Goal: Information Seeking & Learning: Learn about a topic

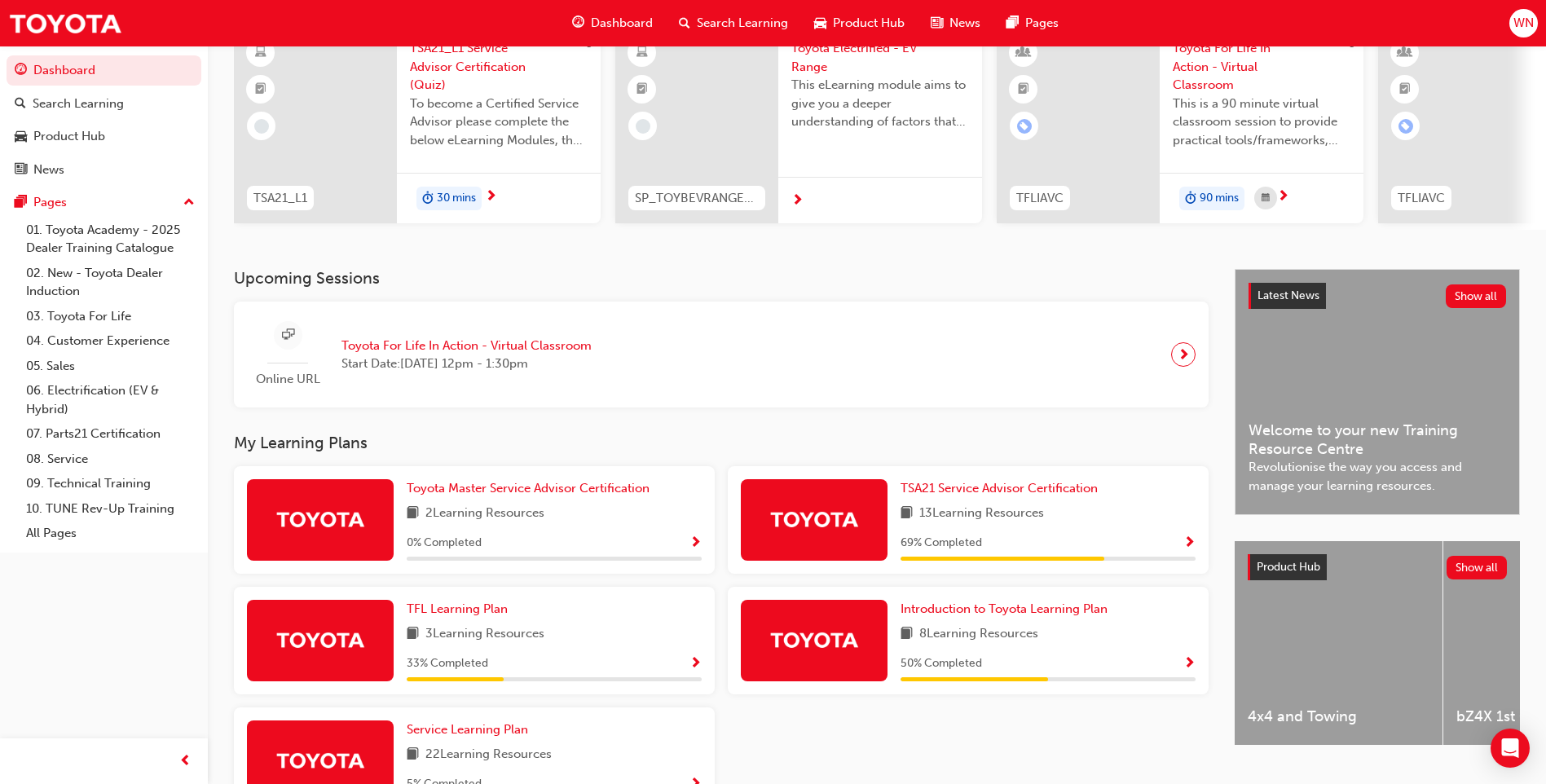
scroll to position [163, 0]
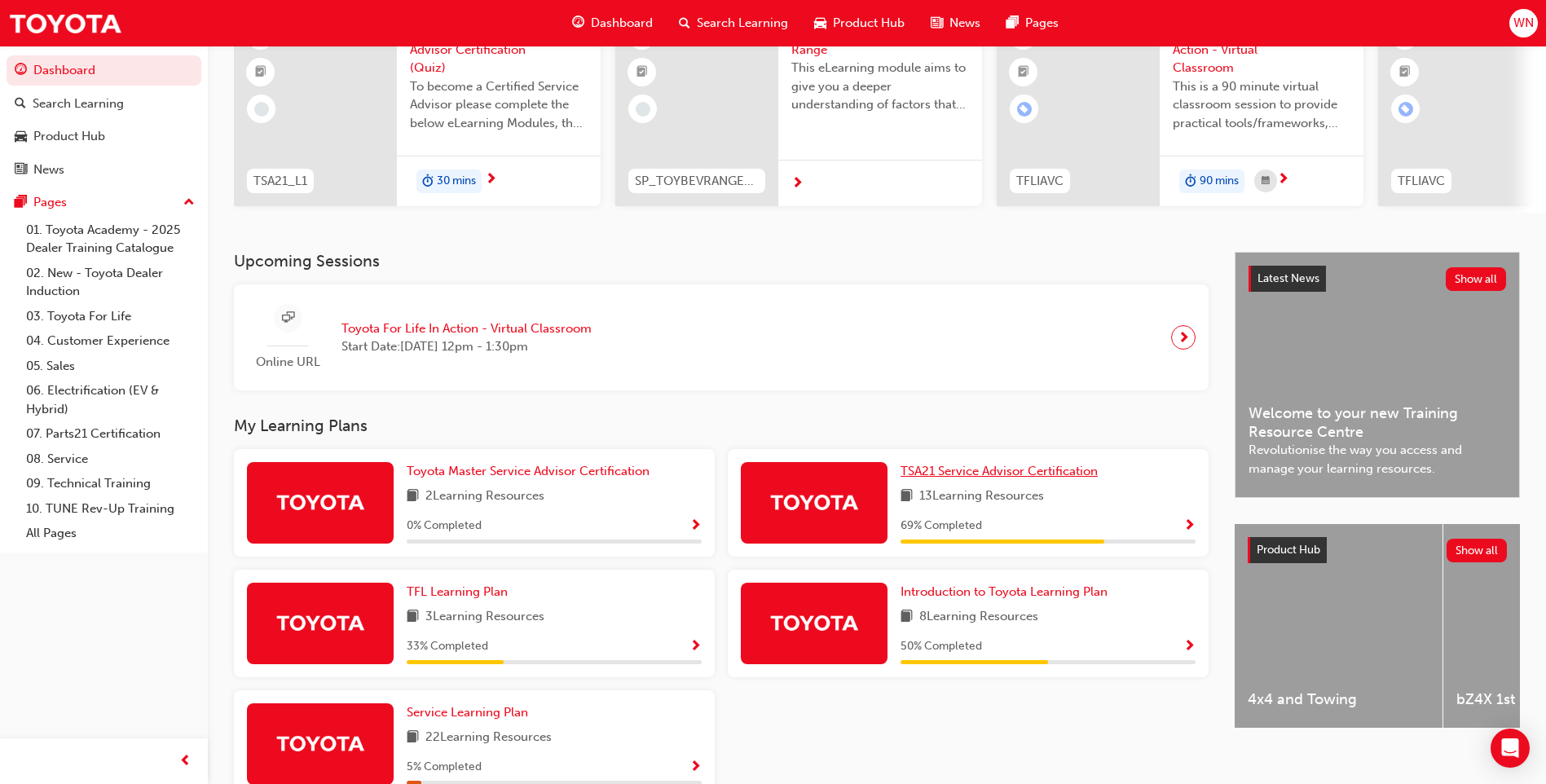
click at [965, 478] on span "TSA21 Service Advisor Certification" at bounding box center [999, 470] width 197 height 15
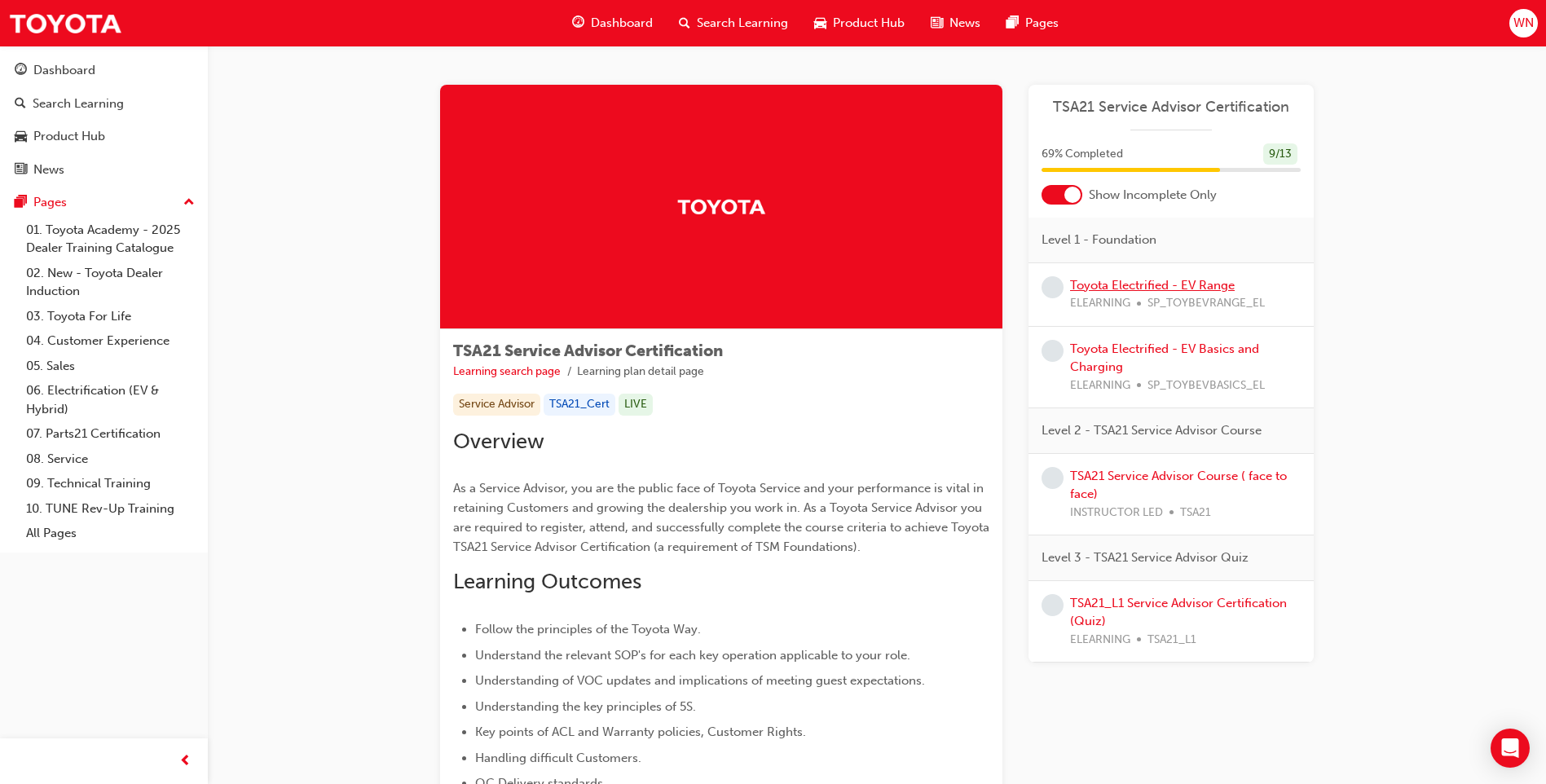
click at [1129, 286] on link "Toyota Electrified - EV Range" at bounding box center [1152, 285] width 165 height 15
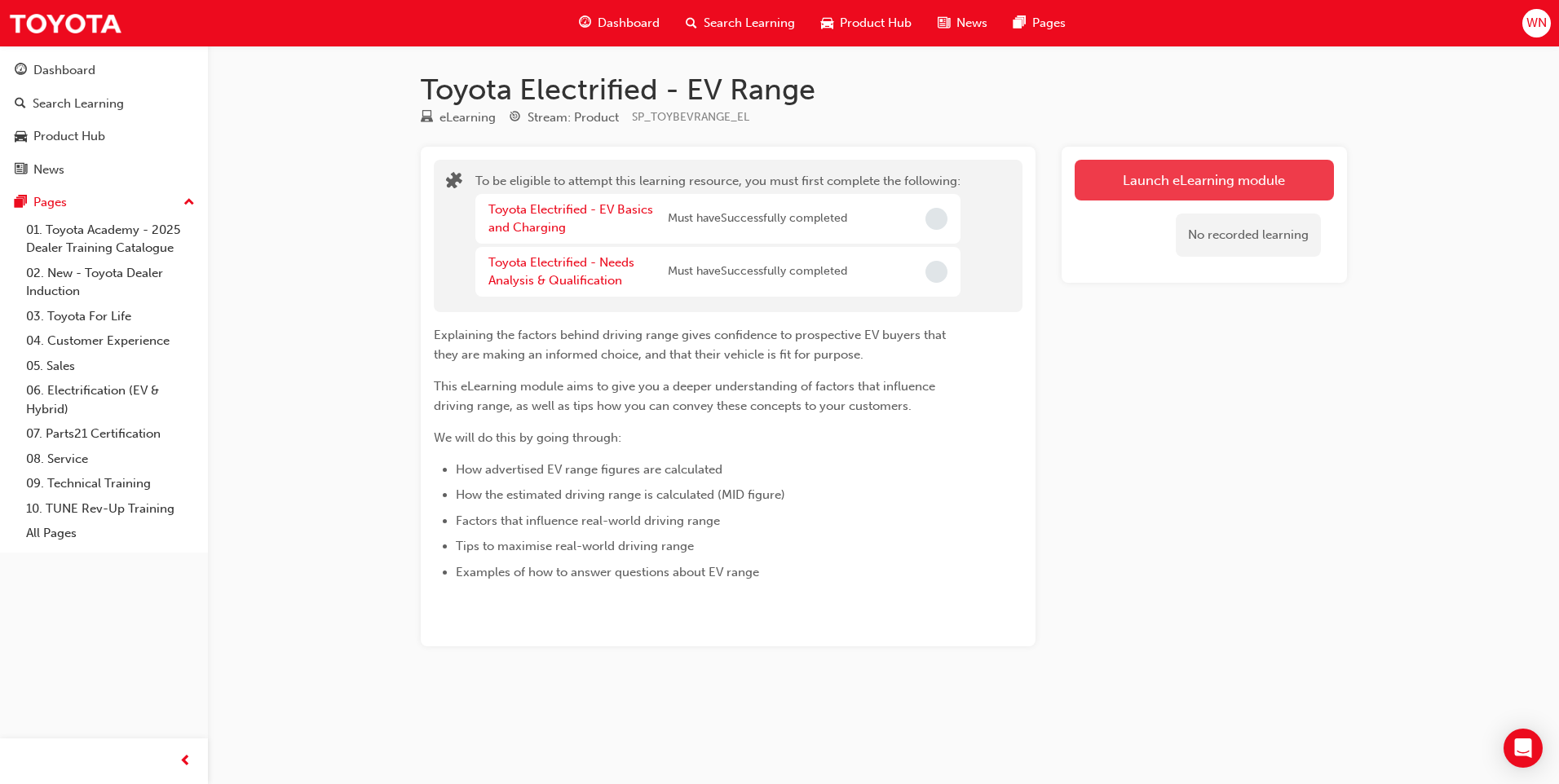
click at [1183, 177] on button "Launch eLearning module" at bounding box center [1205, 180] width 260 height 41
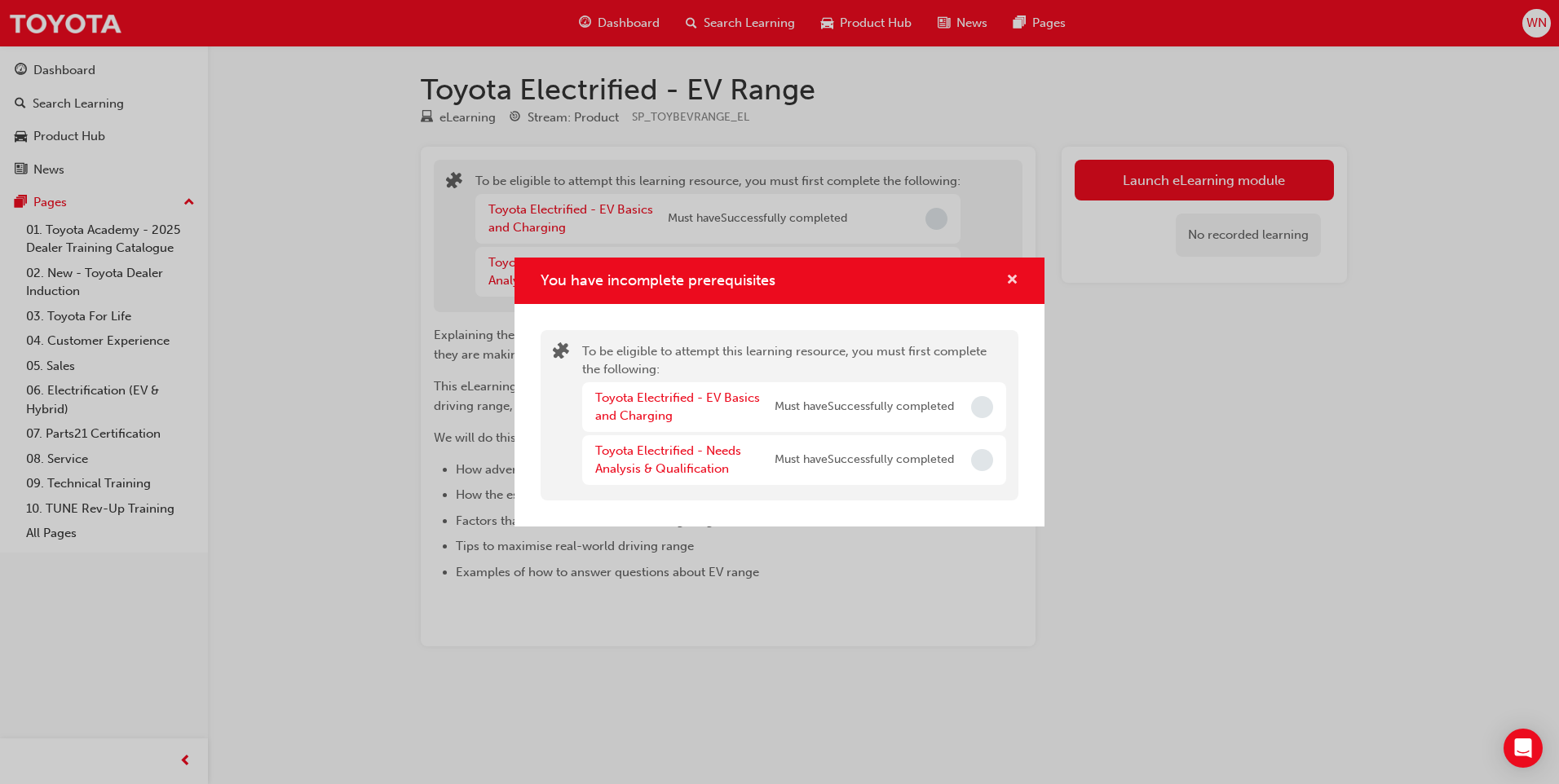
click at [1008, 284] on span "cross-icon" at bounding box center [1012, 281] width 13 height 15
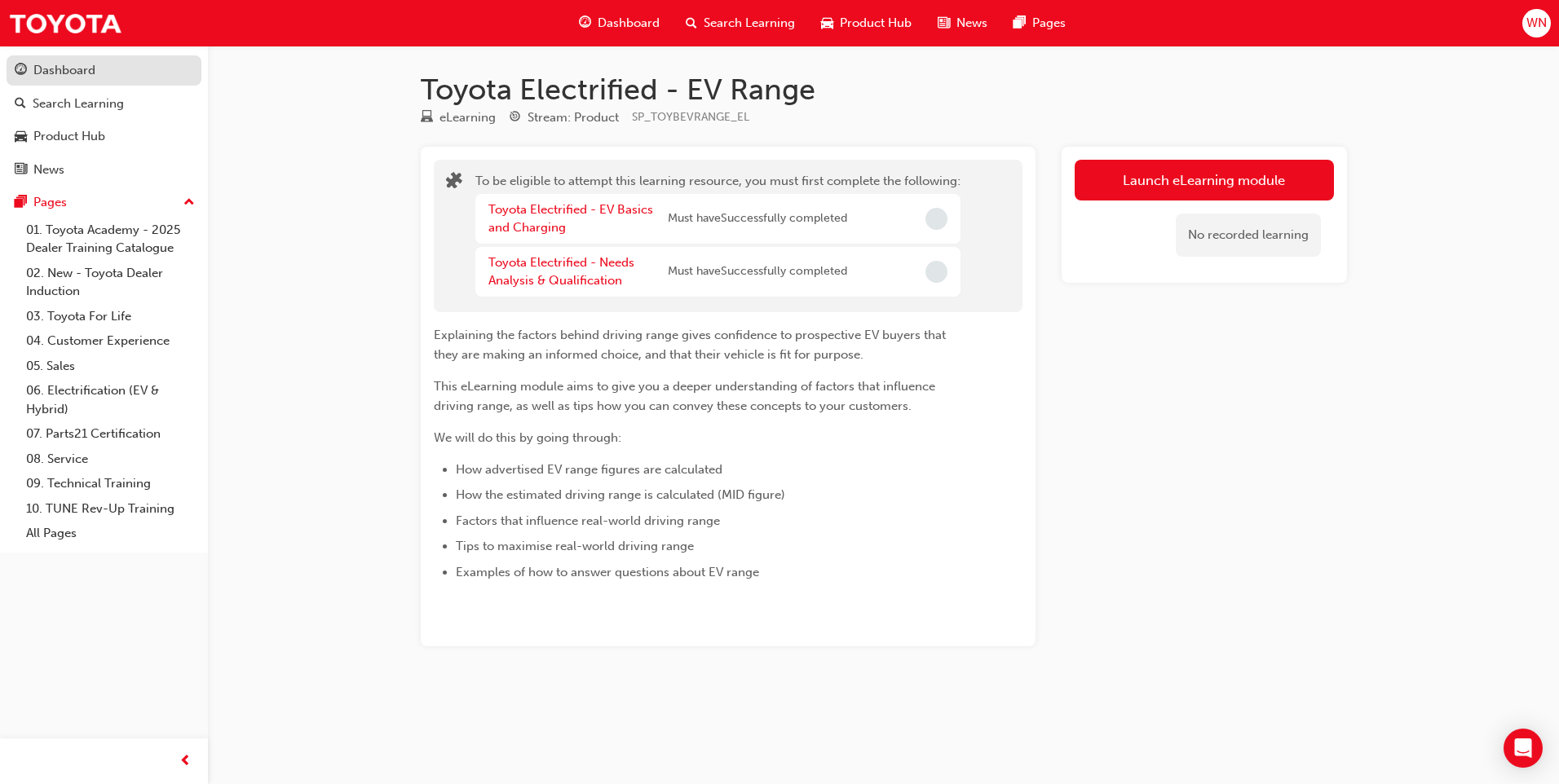
click at [65, 70] on div "Dashboard" at bounding box center [65, 70] width 62 height 18
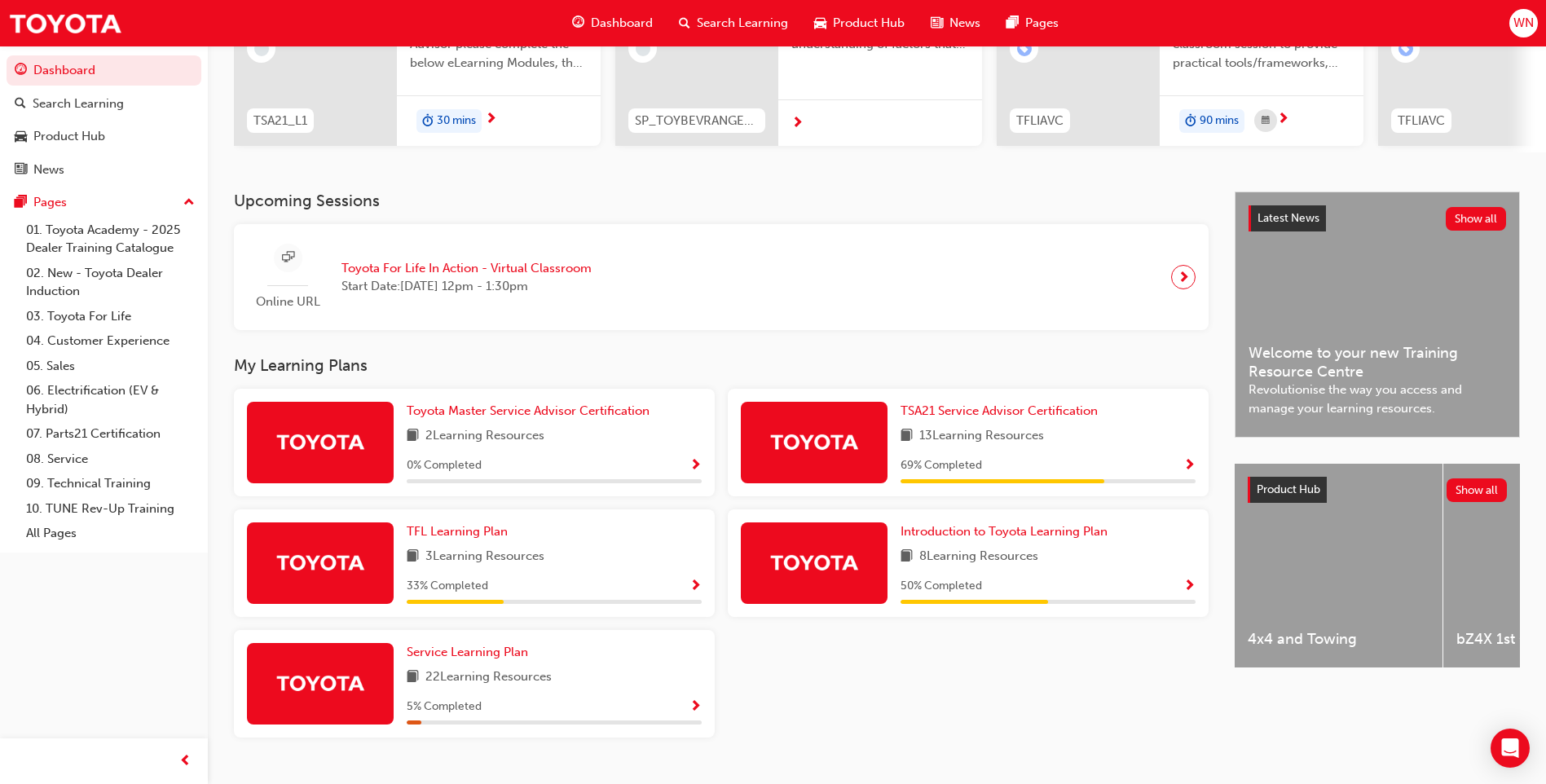
scroll to position [245, 0]
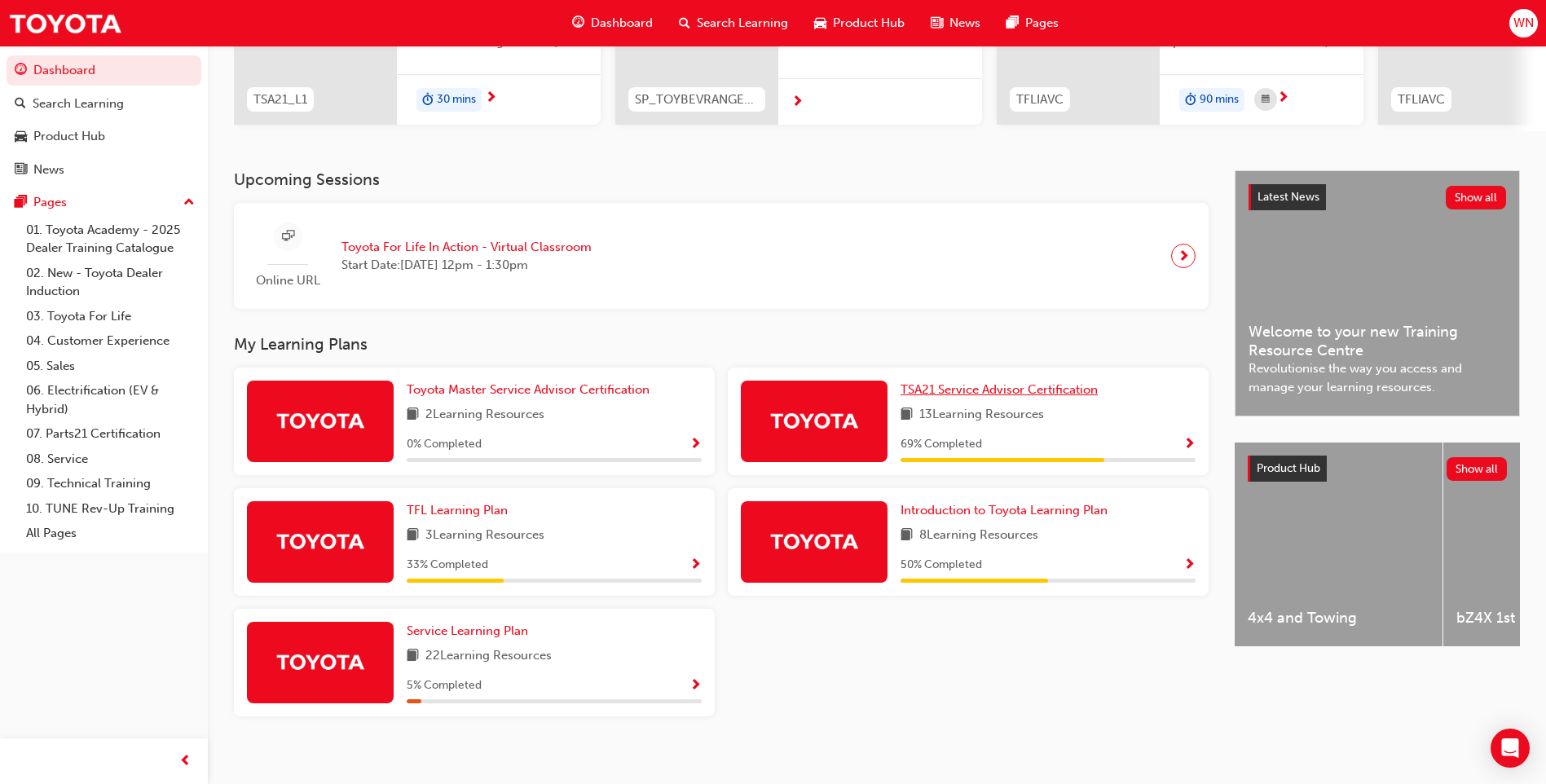
click at [983, 397] on span "TSA21 Service Advisor Certification" at bounding box center [999, 389] width 197 height 15
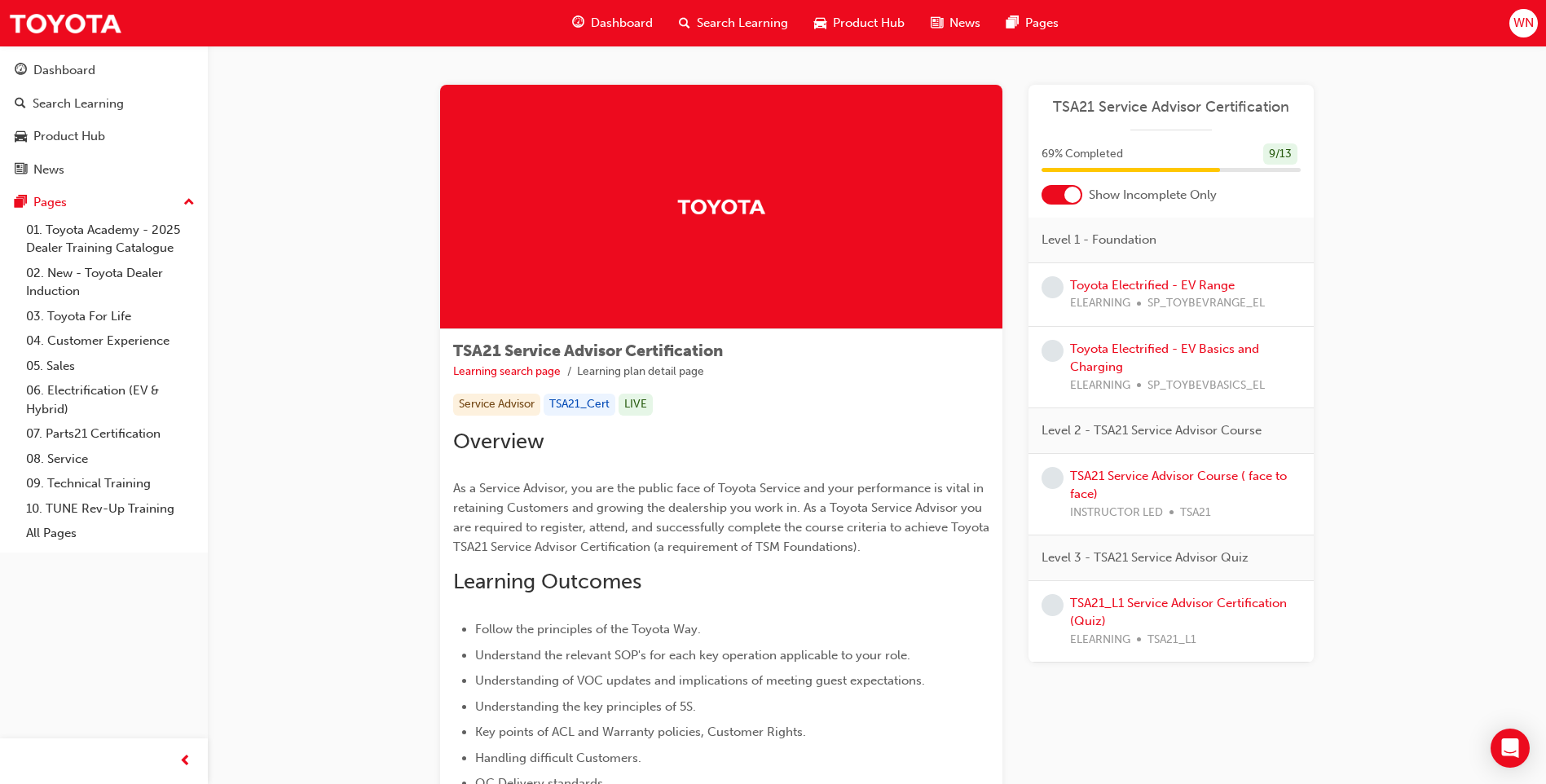
click at [1045, 197] on div at bounding box center [1062, 195] width 41 height 19
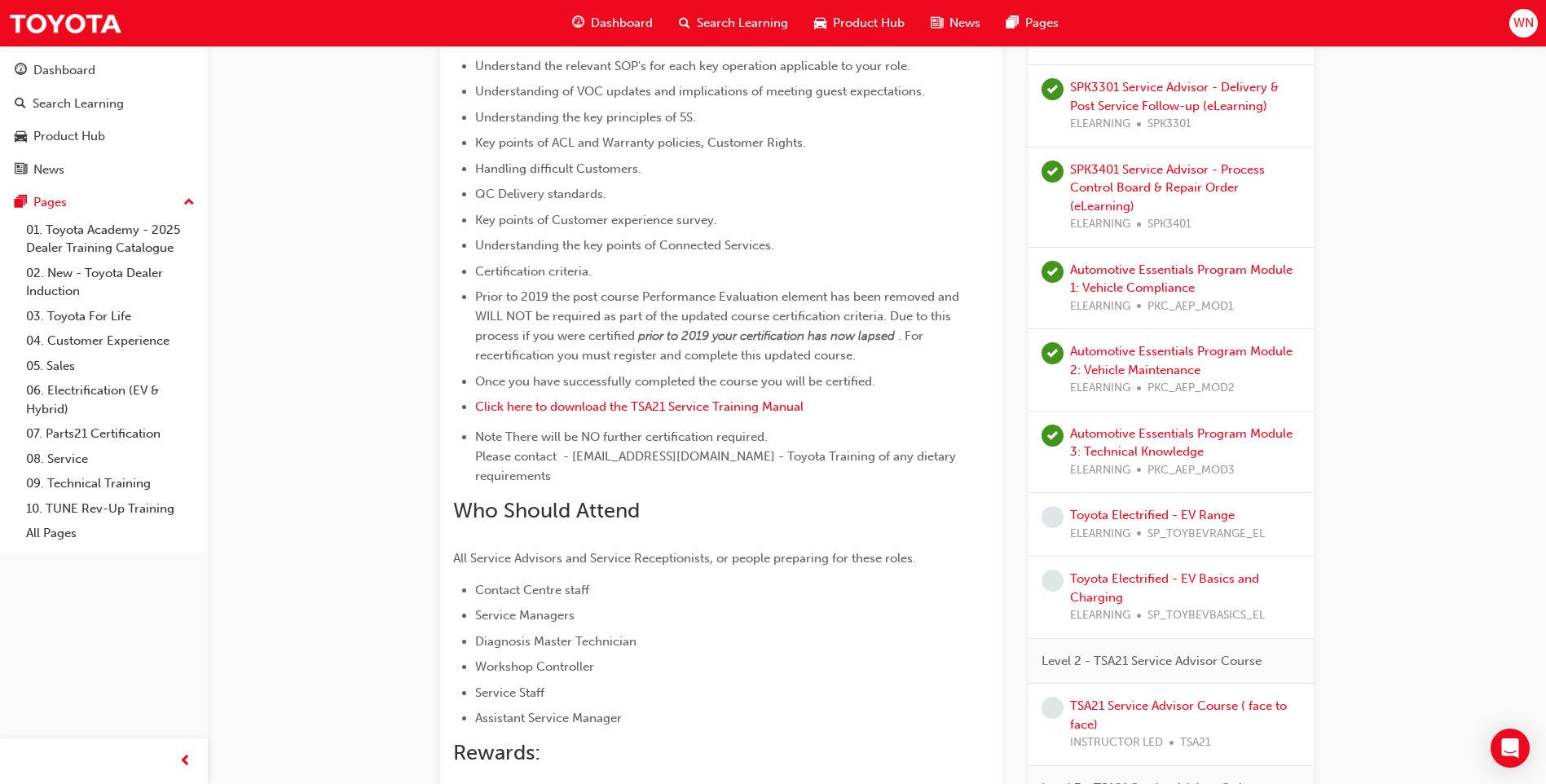
scroll to position [734, 0]
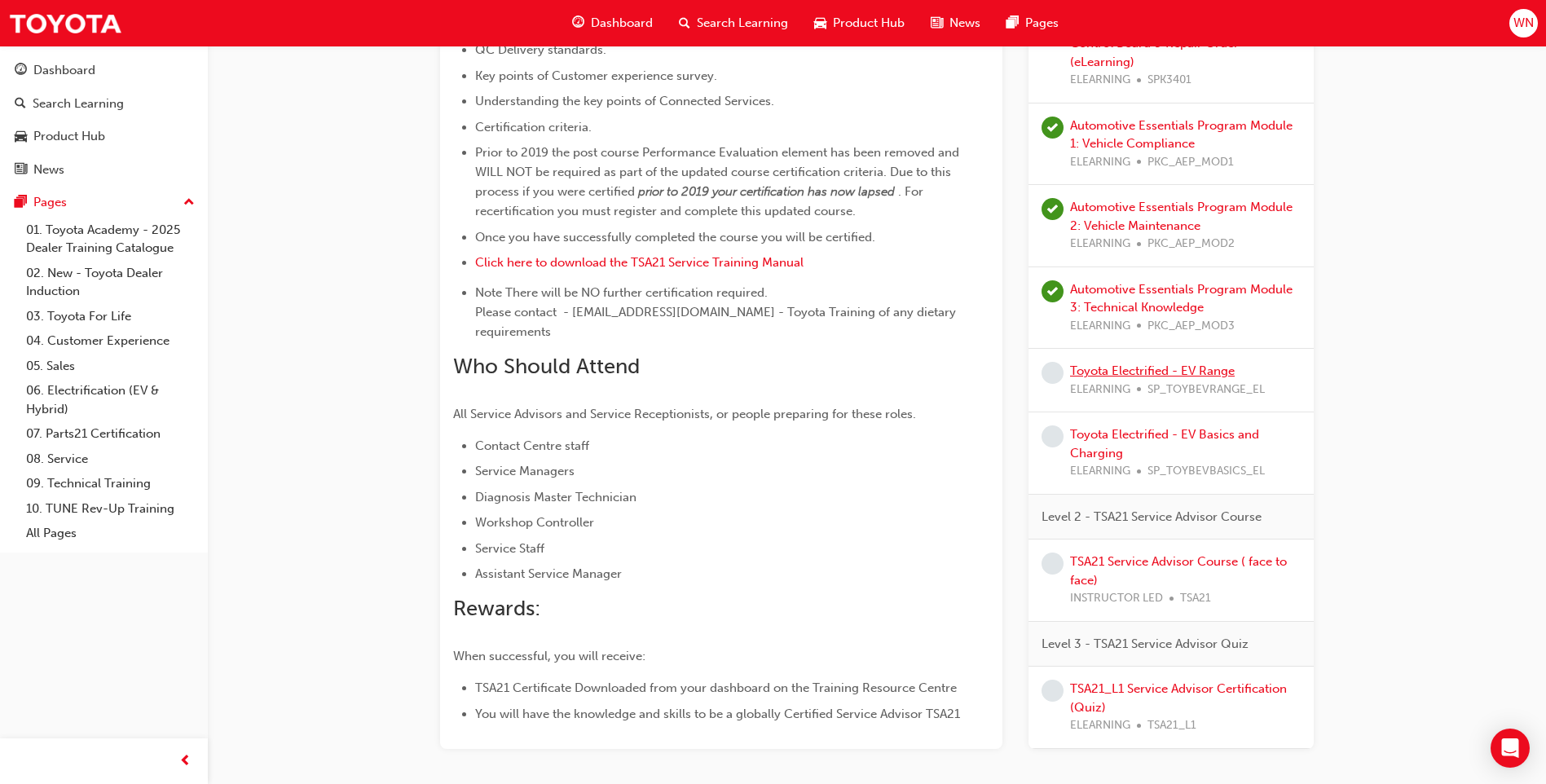
click at [1142, 364] on link "Toyota Electrified - EV Range" at bounding box center [1152, 371] width 165 height 15
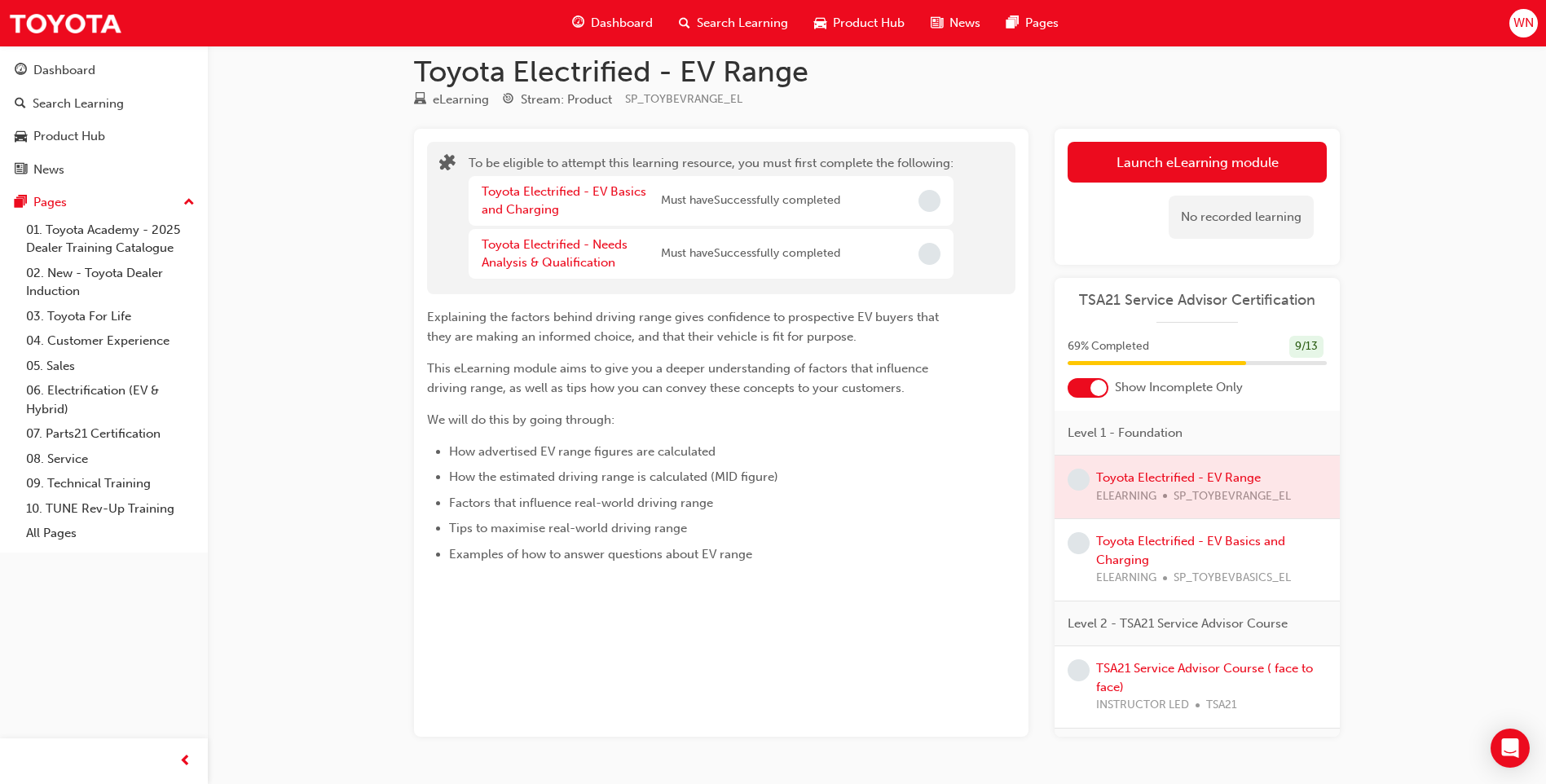
scroll to position [64, 0]
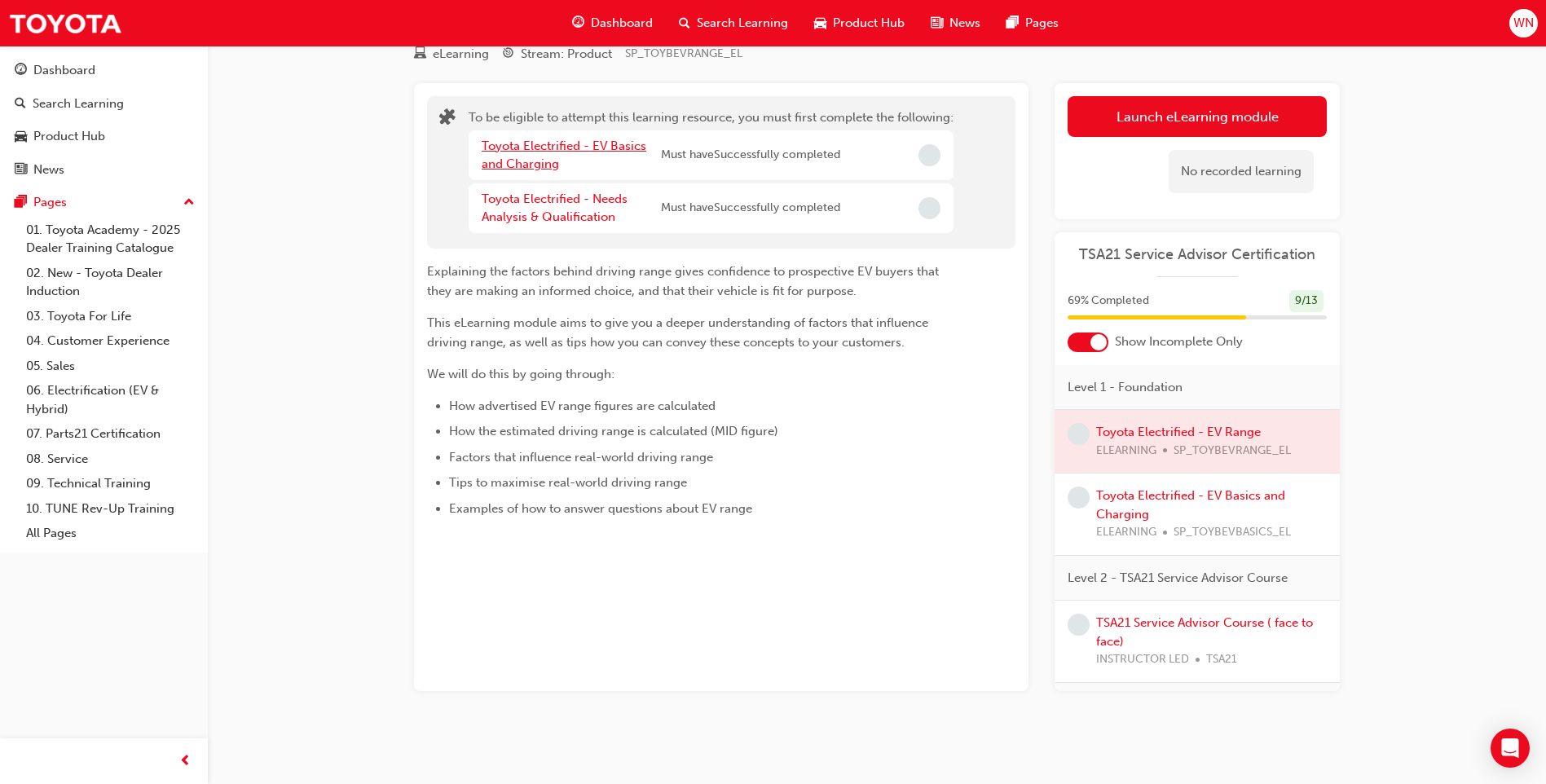
click at [538, 147] on link "Toyota Electrified - EV Basics and Charging" at bounding box center [564, 155] width 165 height 34
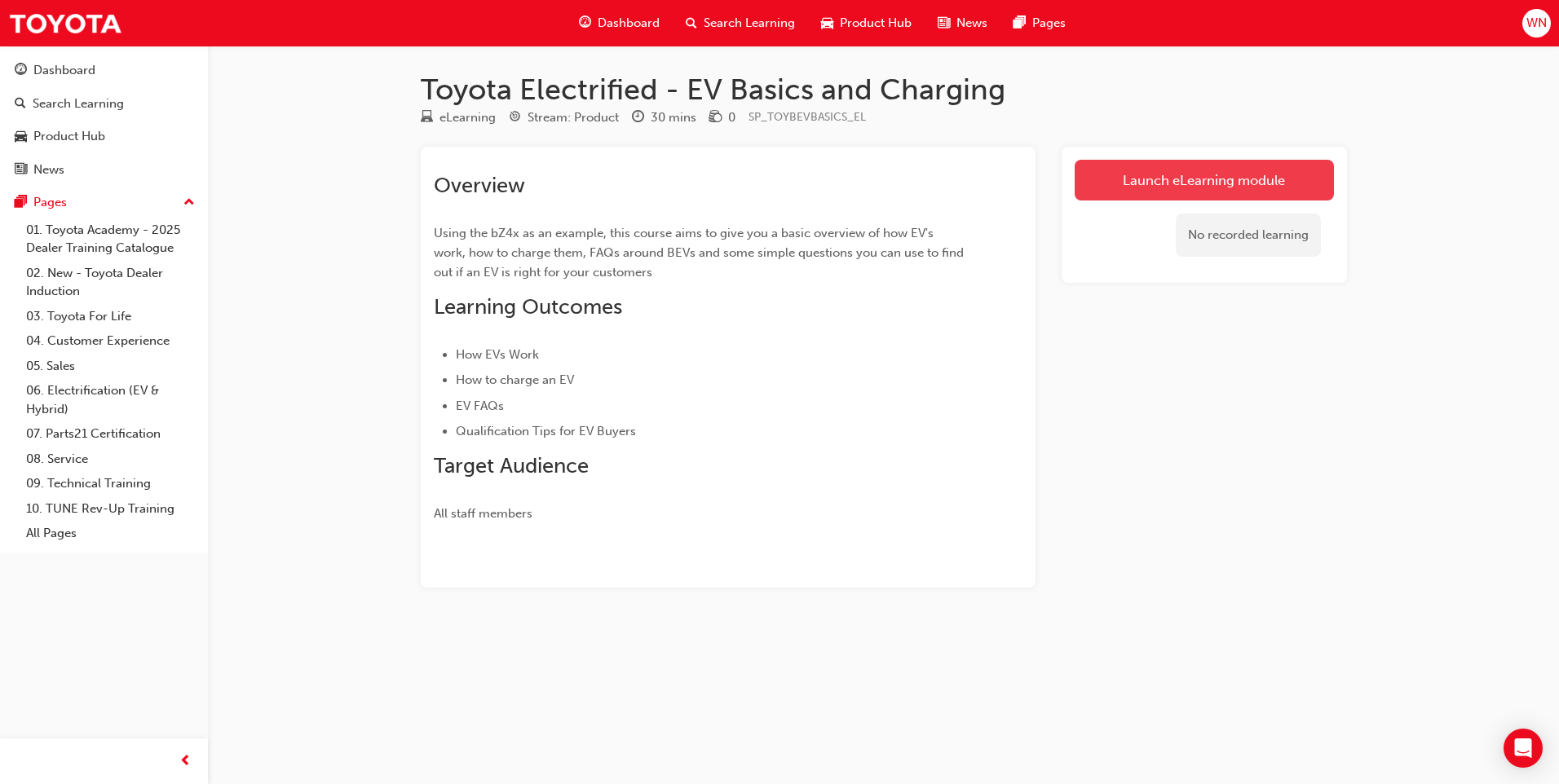
click at [1202, 184] on link "Launch eLearning module" at bounding box center [1205, 180] width 260 height 41
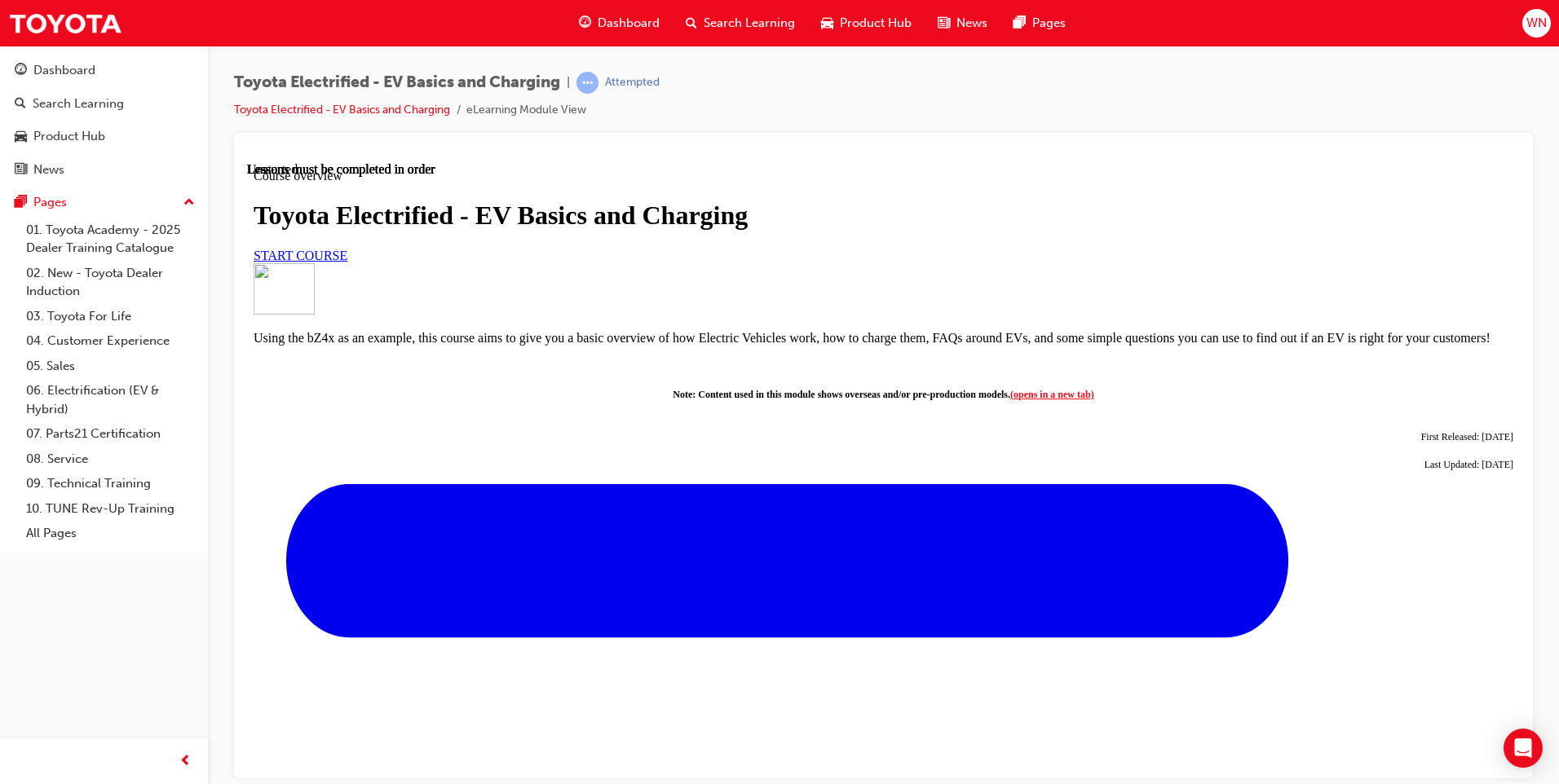
click at [348, 261] on span "START COURSE" at bounding box center [300, 255] width 94 height 14
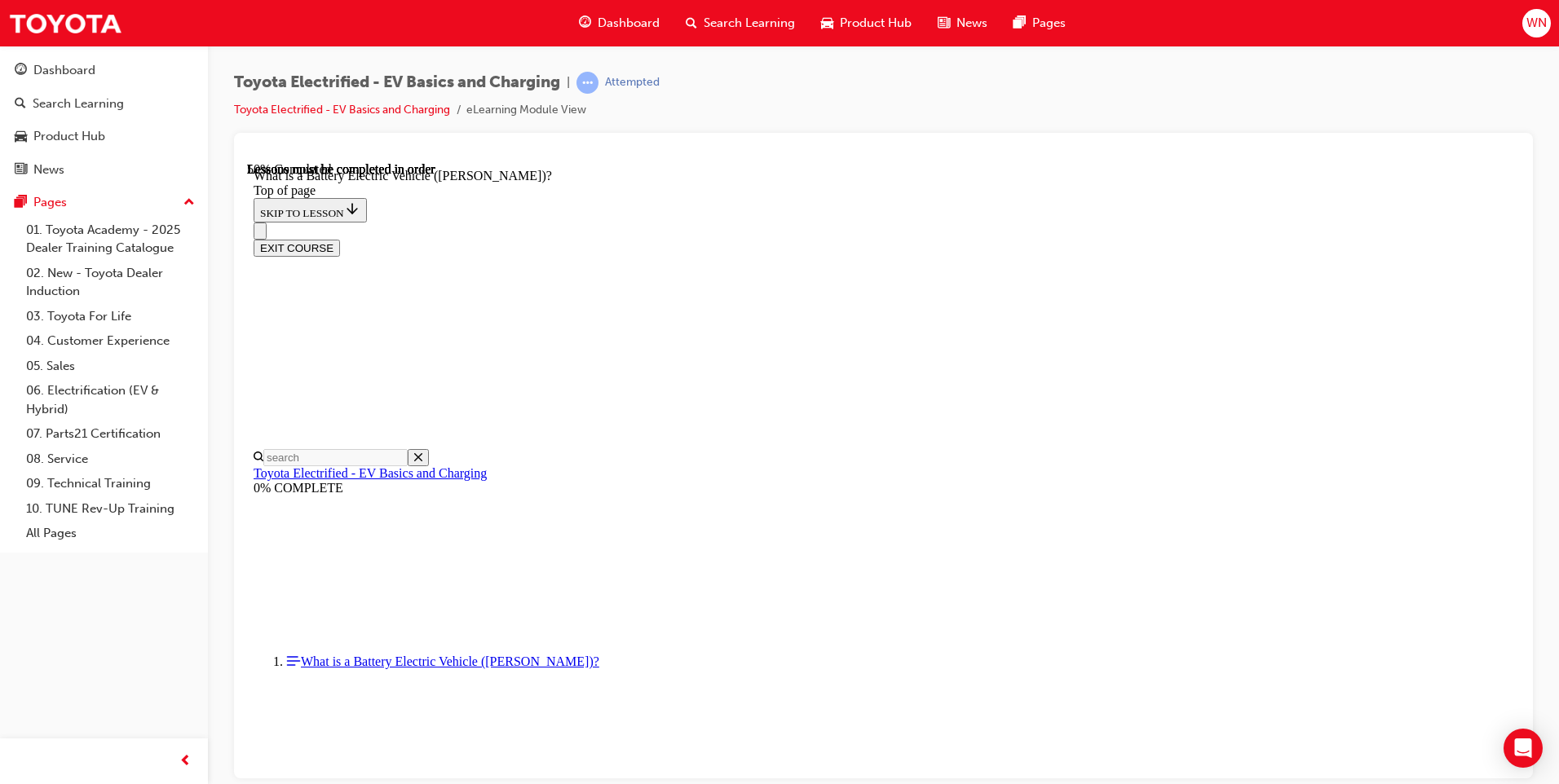
scroll to position [1711, 0]
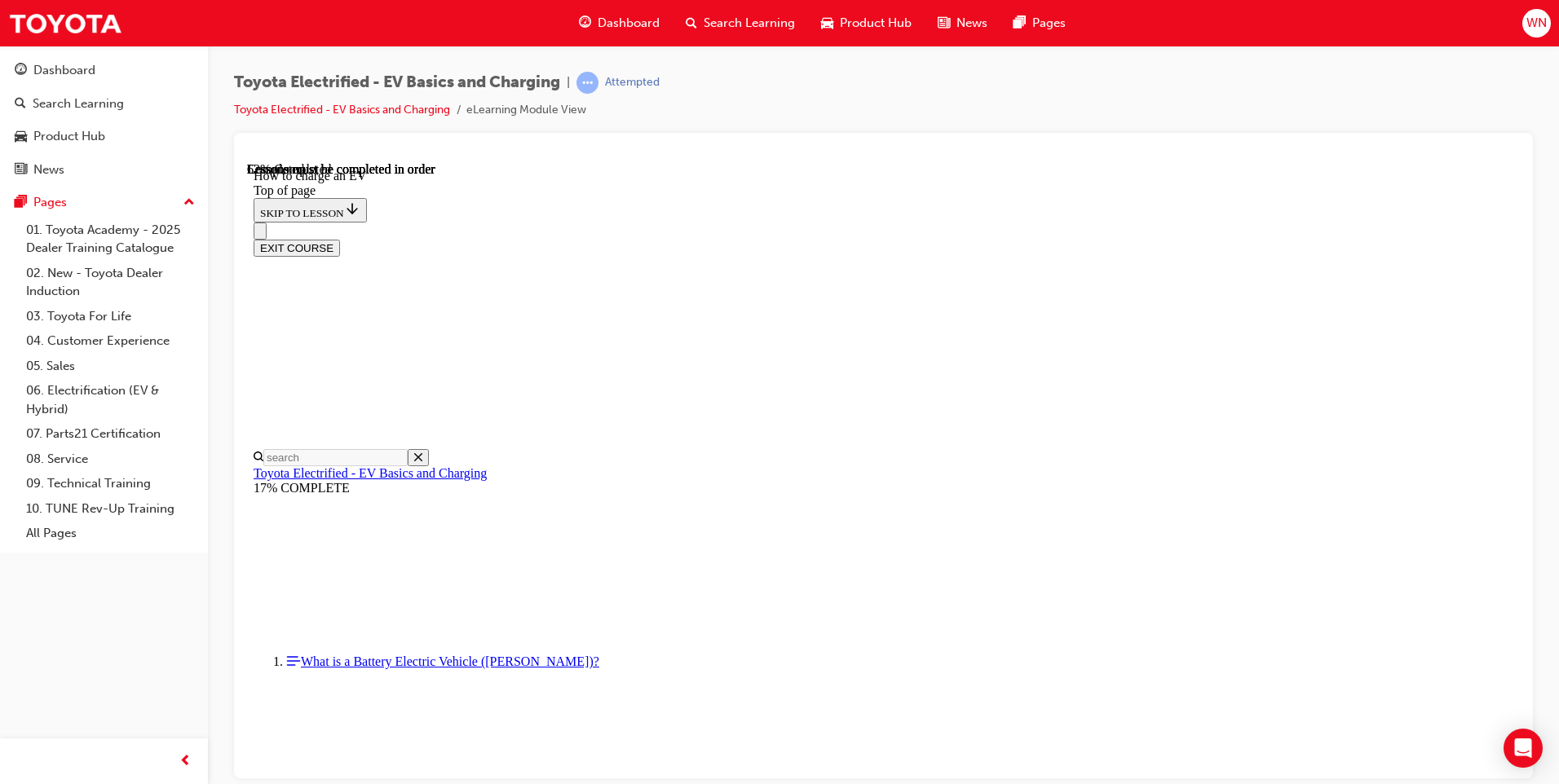
scroll to position [4451, 0]
